Goal: Obtain resource: Obtain resource

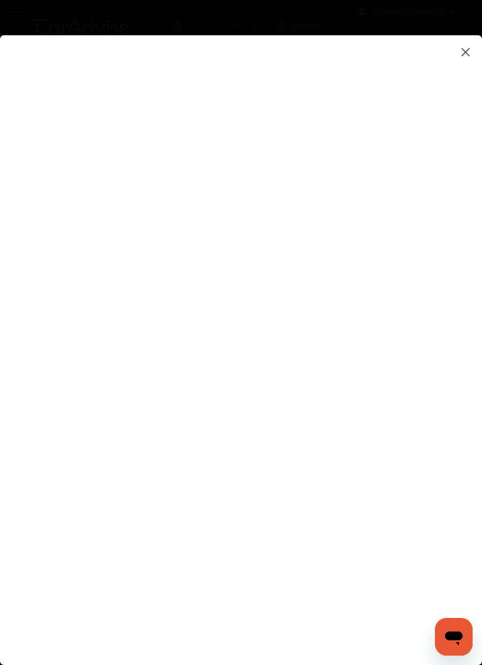
click at [402, 436] on flutter-view at bounding box center [241, 338] width 482 height 606
click at [461, 46] on img at bounding box center [466, 52] width 14 height 15
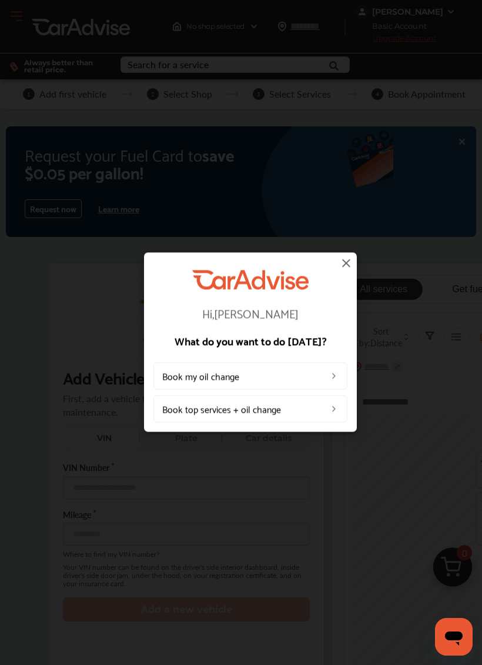
click at [342, 266] on img at bounding box center [346, 263] width 14 height 14
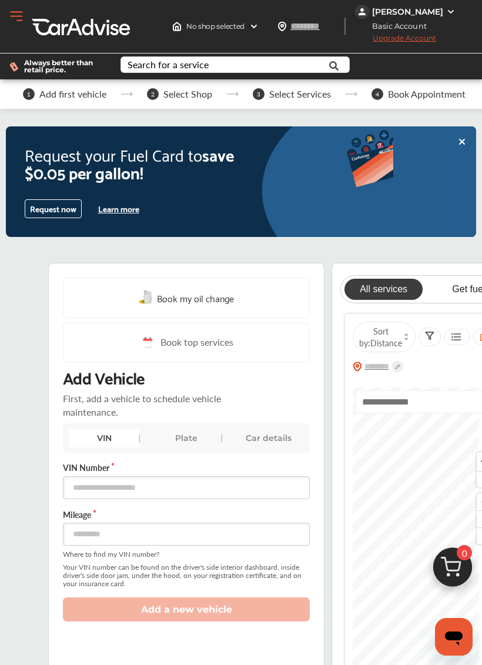
click at [118, 217] on button "Learn more" at bounding box center [119, 209] width 51 height 18
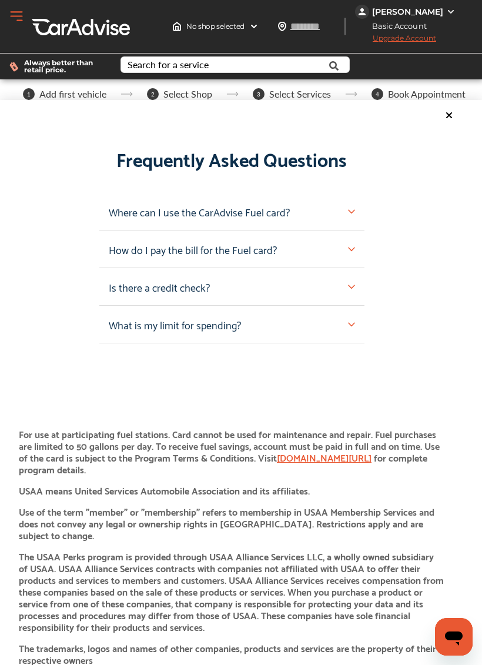
scroll to position [1426, 9]
click at [353, 252] on img at bounding box center [352, 248] width 7 height 7
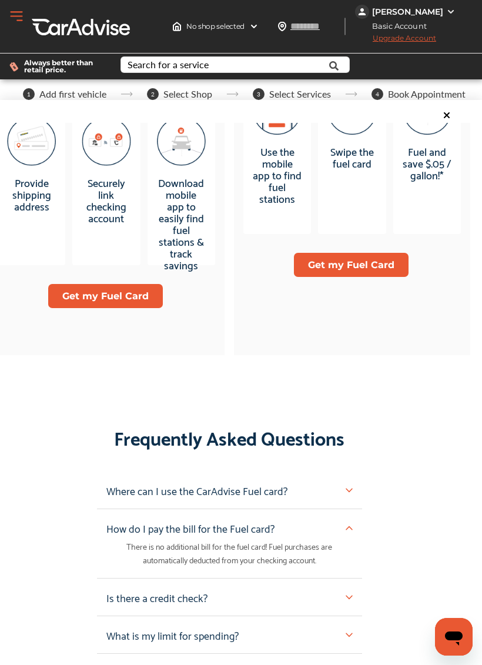
scroll to position [1146, 12]
